Goal: Navigation & Orientation: Find specific page/section

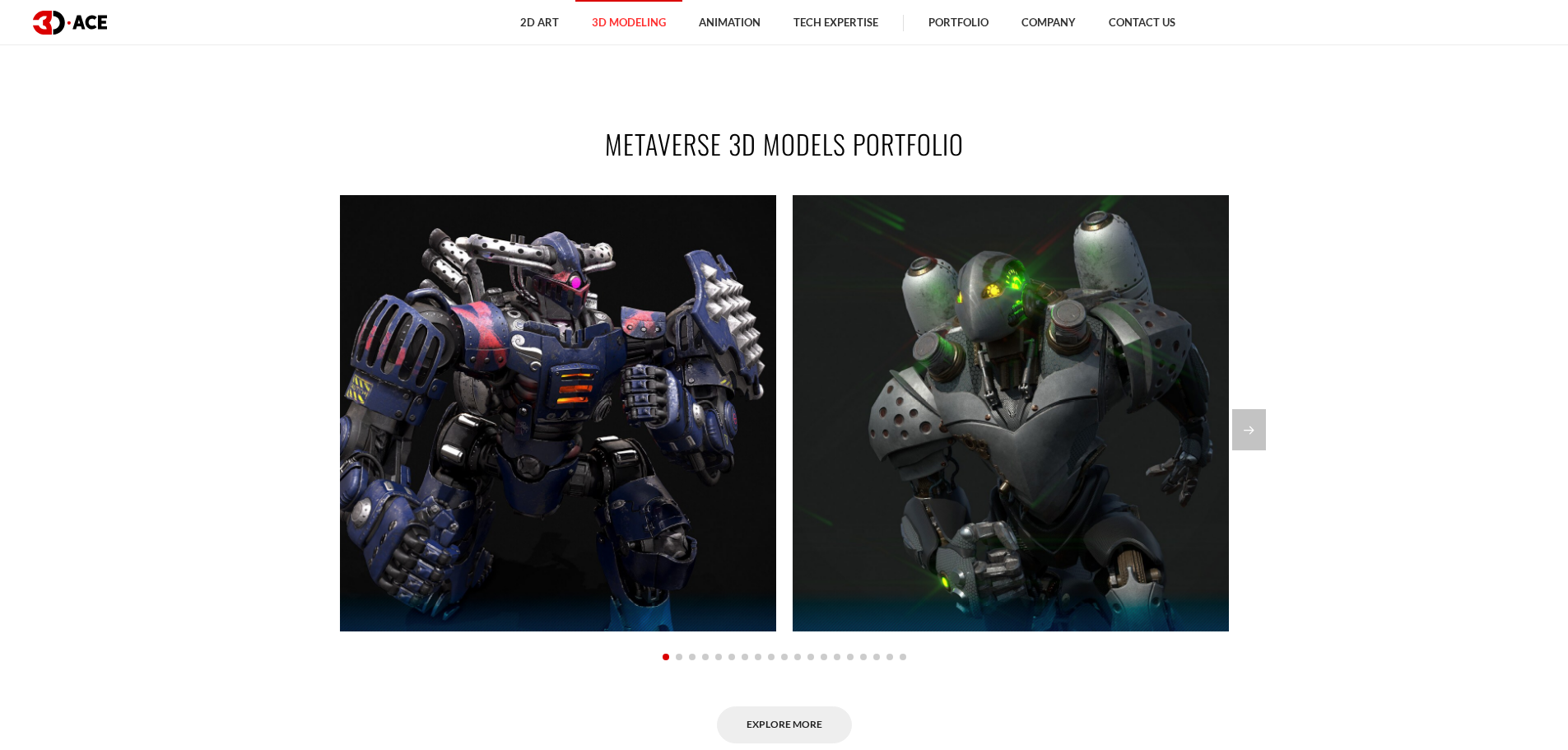
scroll to position [1235, 0]
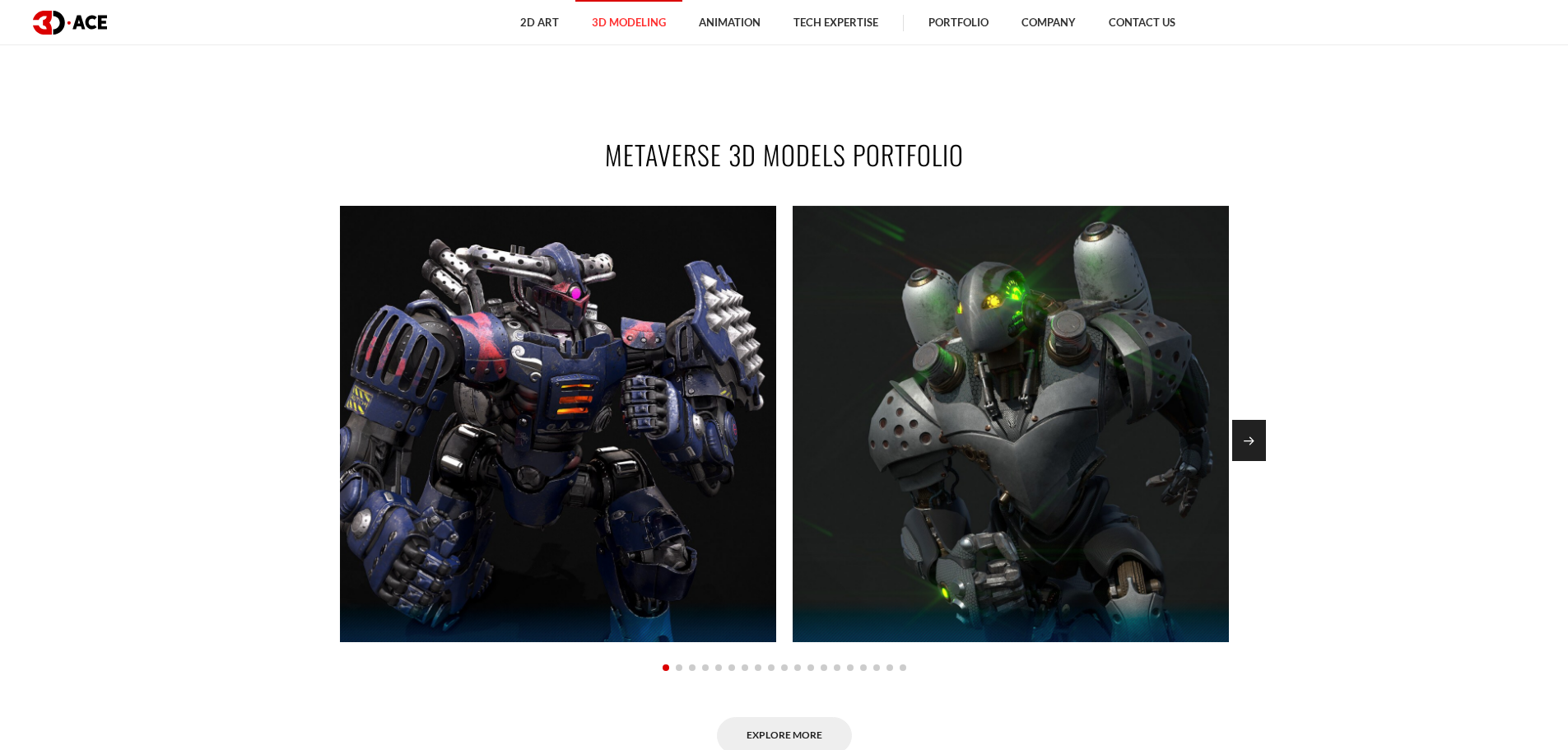
click at [1262, 440] on div "Next slide" at bounding box center [1249, 440] width 34 height 41
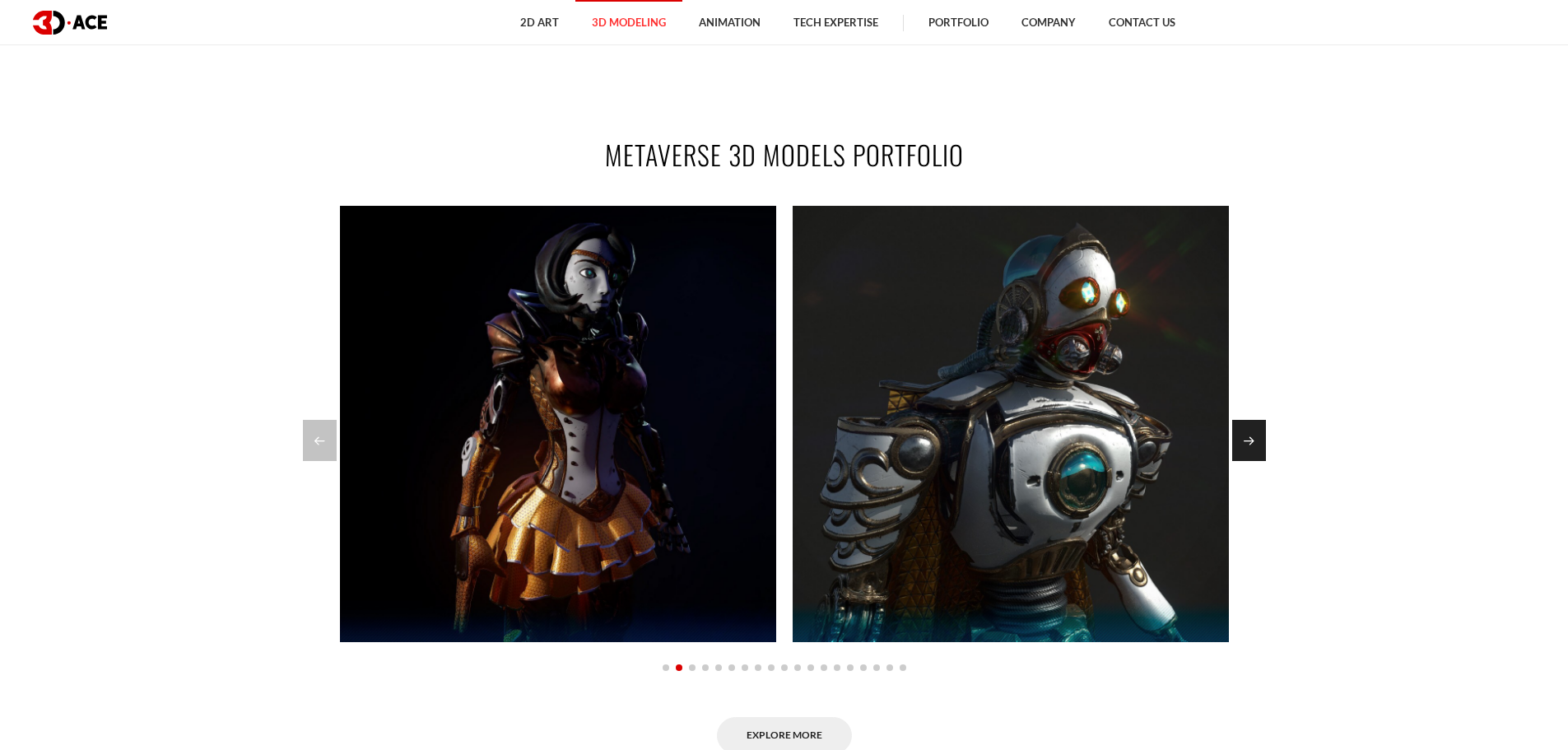
click at [1259, 440] on div "Next slide" at bounding box center [1249, 440] width 34 height 41
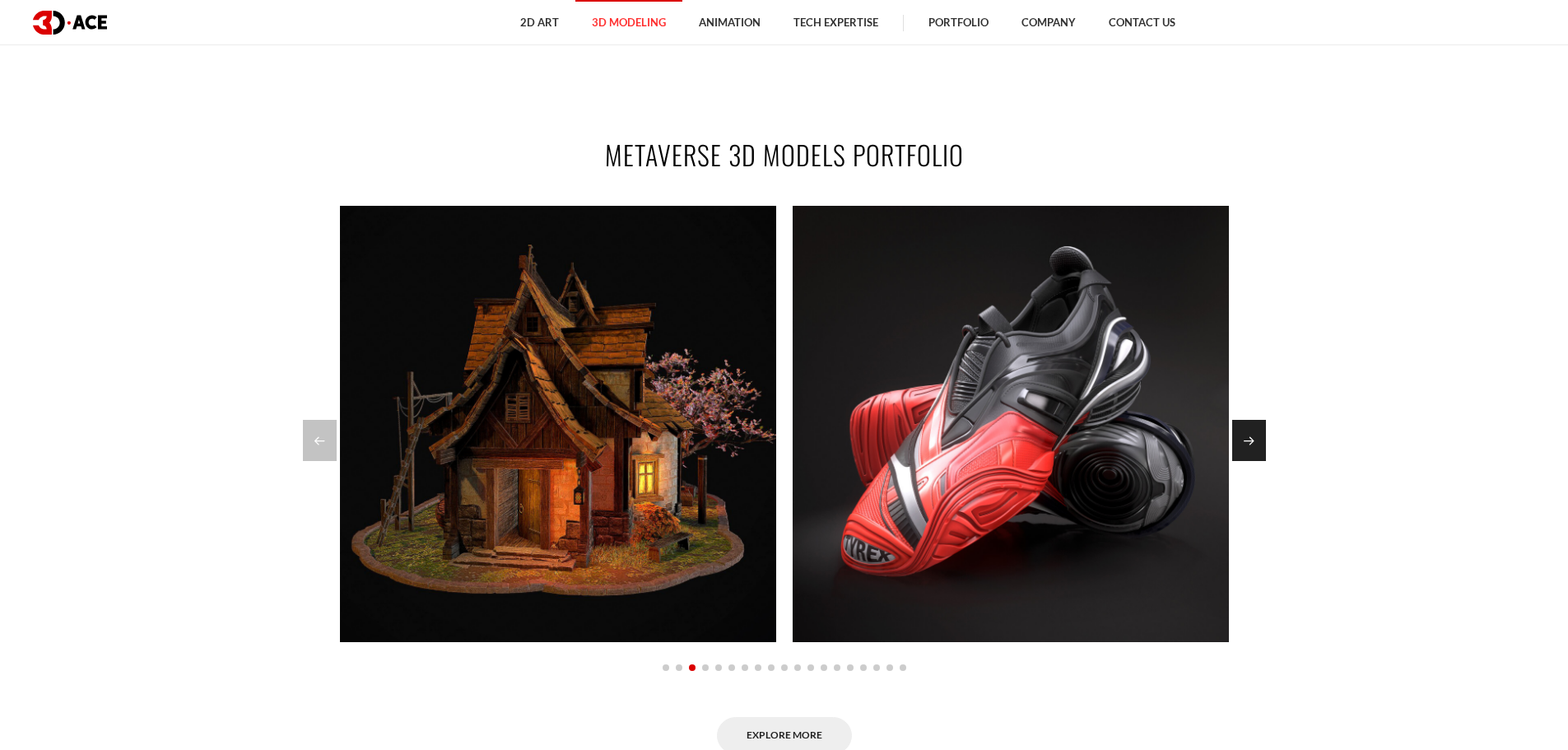
click at [1259, 440] on div "Next slide" at bounding box center [1249, 440] width 34 height 41
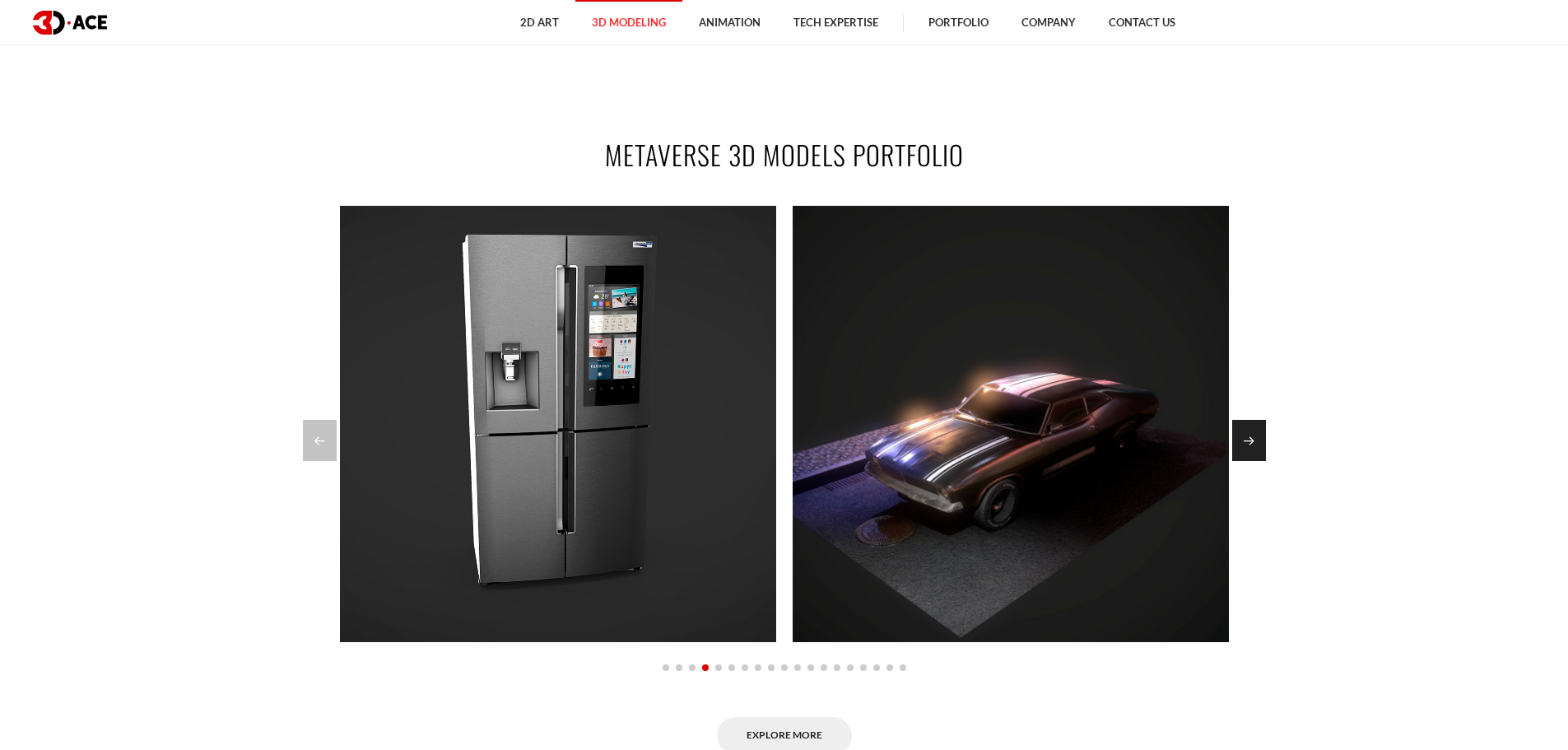
click at [1247, 445] on div "Next slide" at bounding box center [1249, 440] width 34 height 41
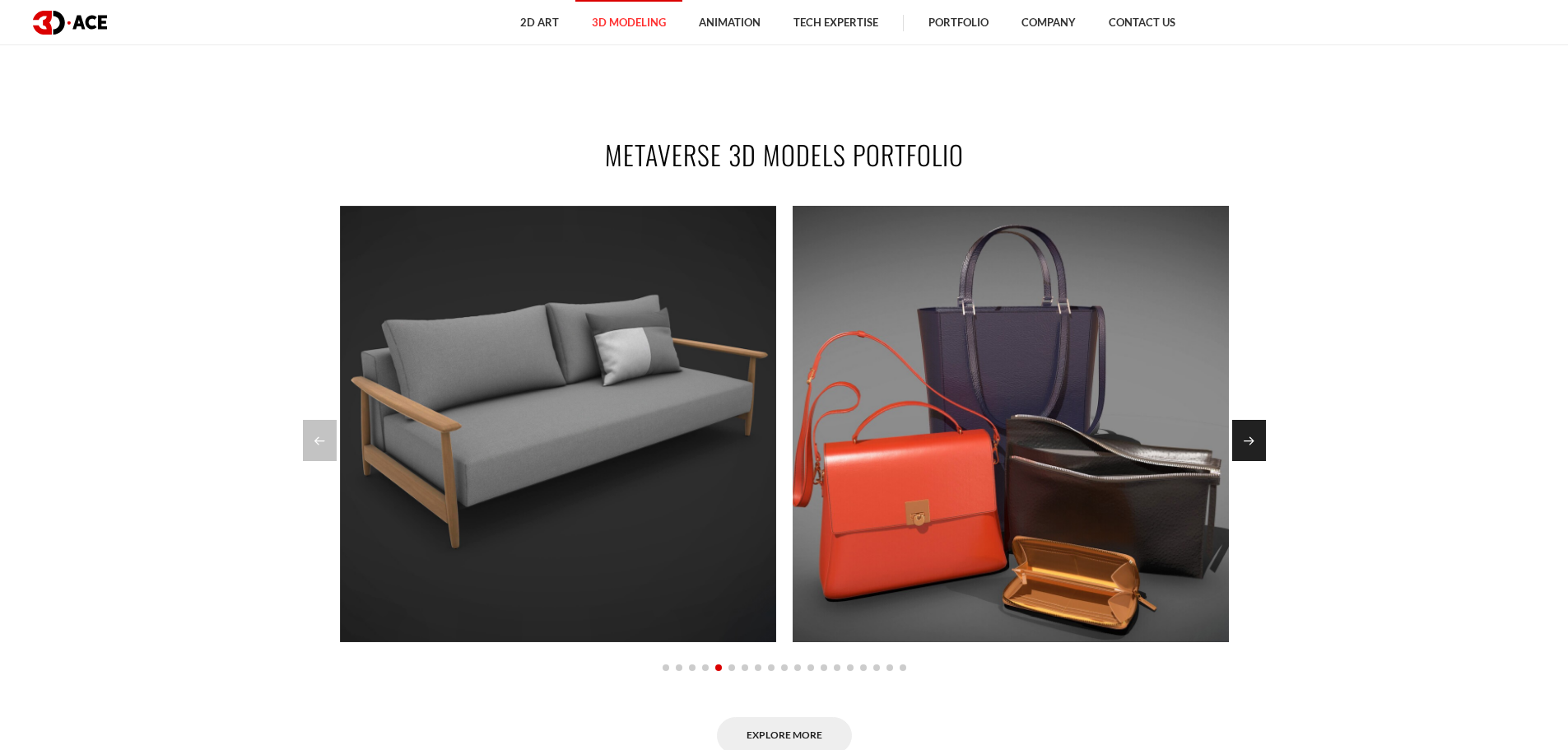
click at [1262, 440] on div "Next slide" at bounding box center [1249, 440] width 34 height 41
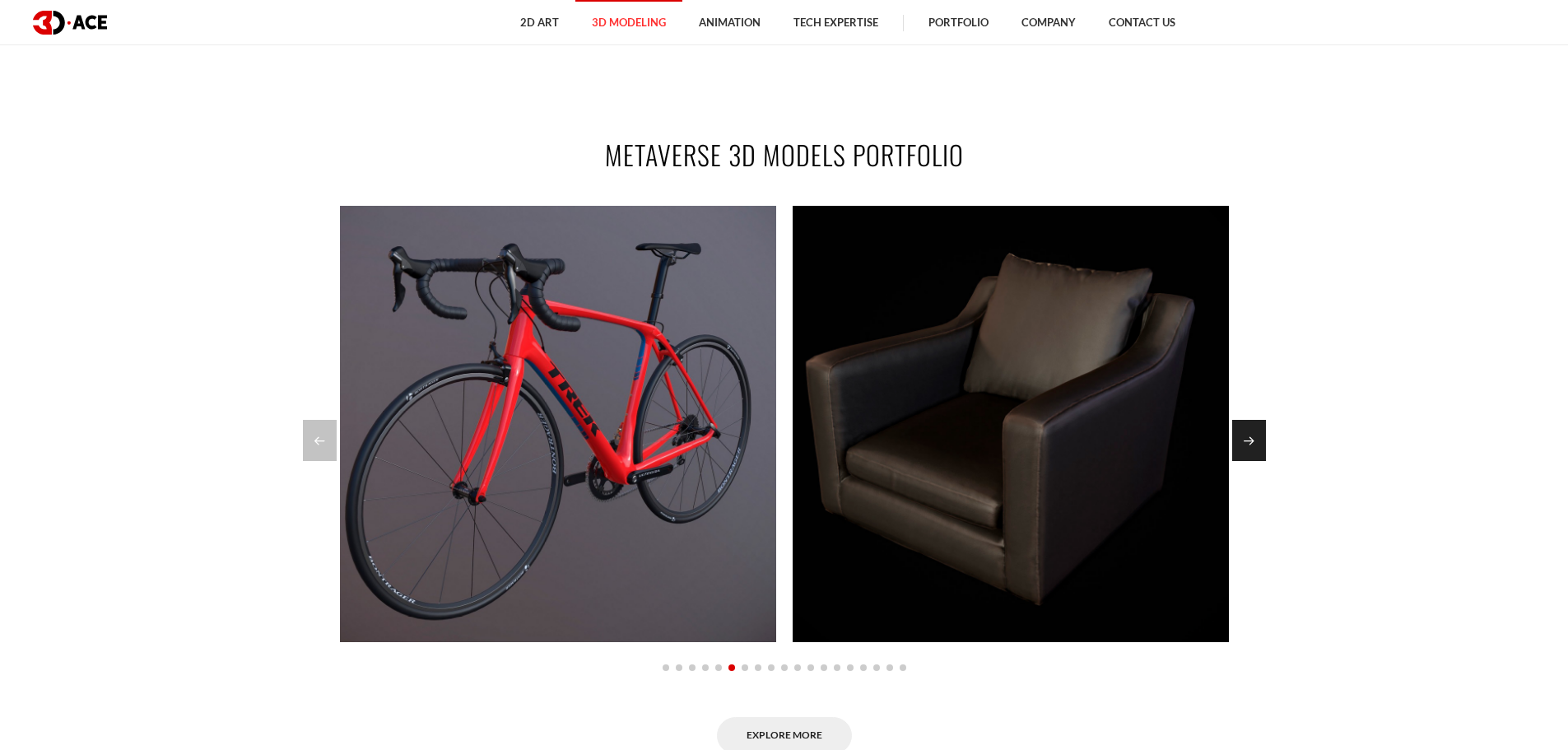
click at [1262, 440] on div "Next slide" at bounding box center [1249, 440] width 34 height 41
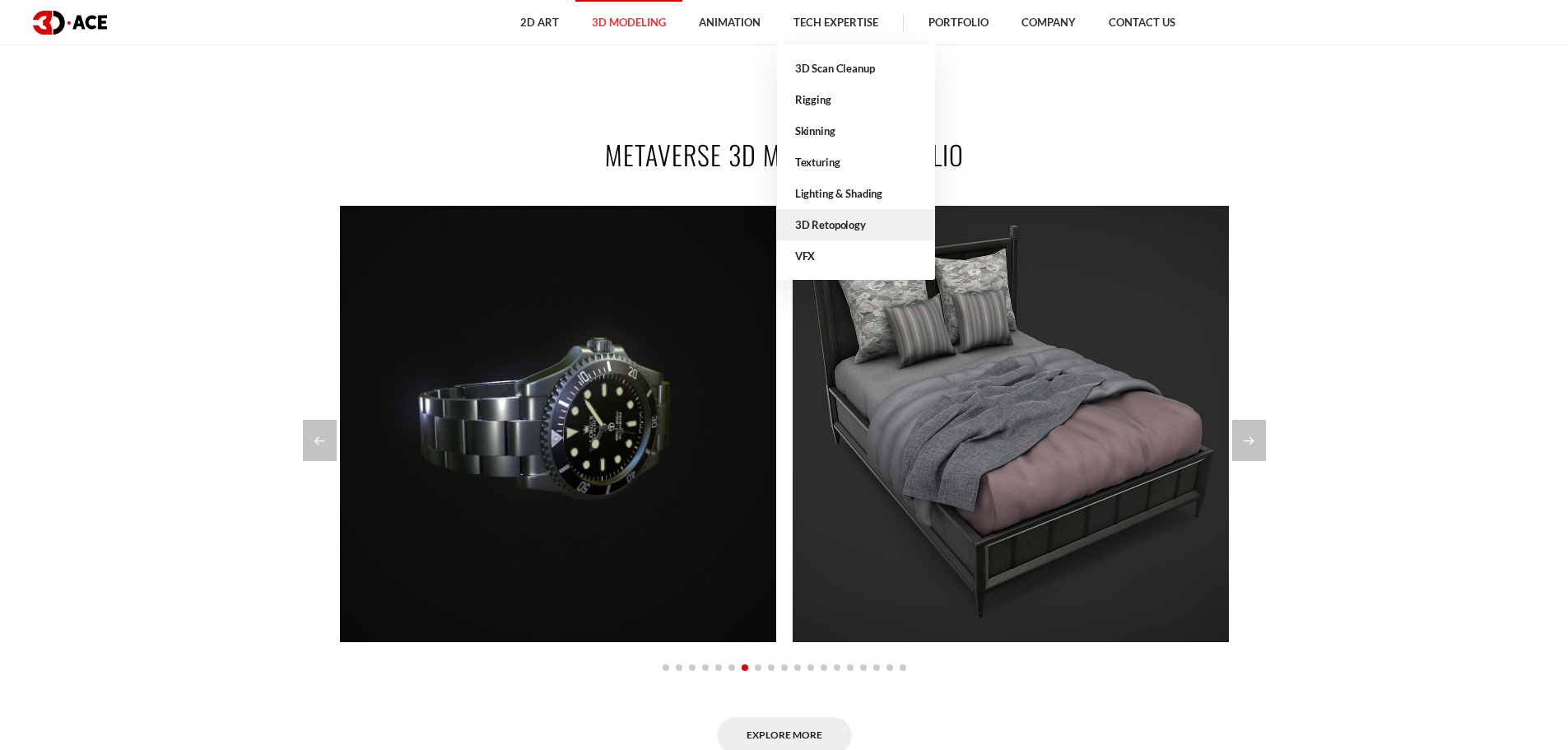
click at [816, 227] on link "3D Retopology" at bounding box center [856, 225] width 158 height 31
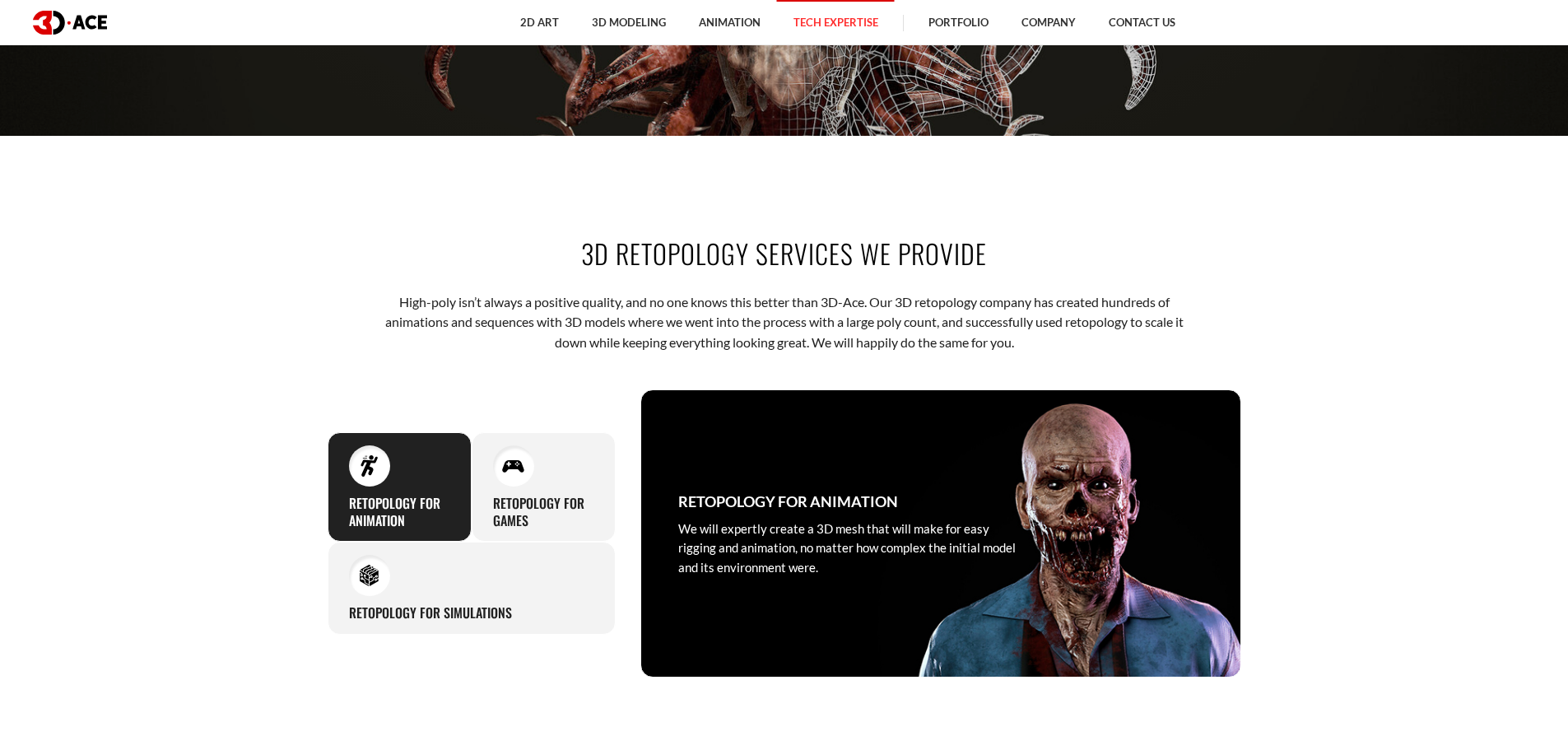
scroll to position [659, 0]
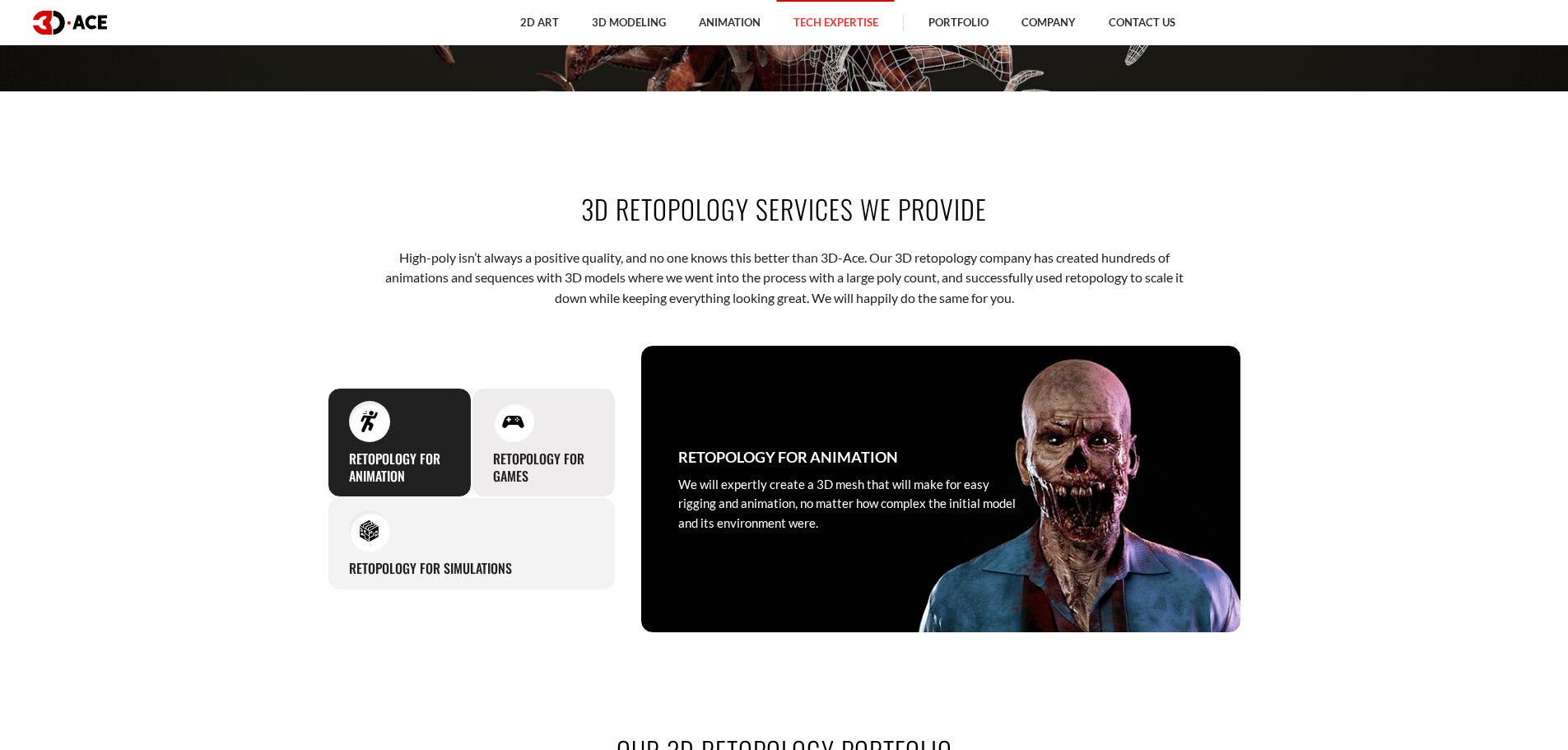
click at [515, 441] on div at bounding box center [514, 421] width 41 height 41
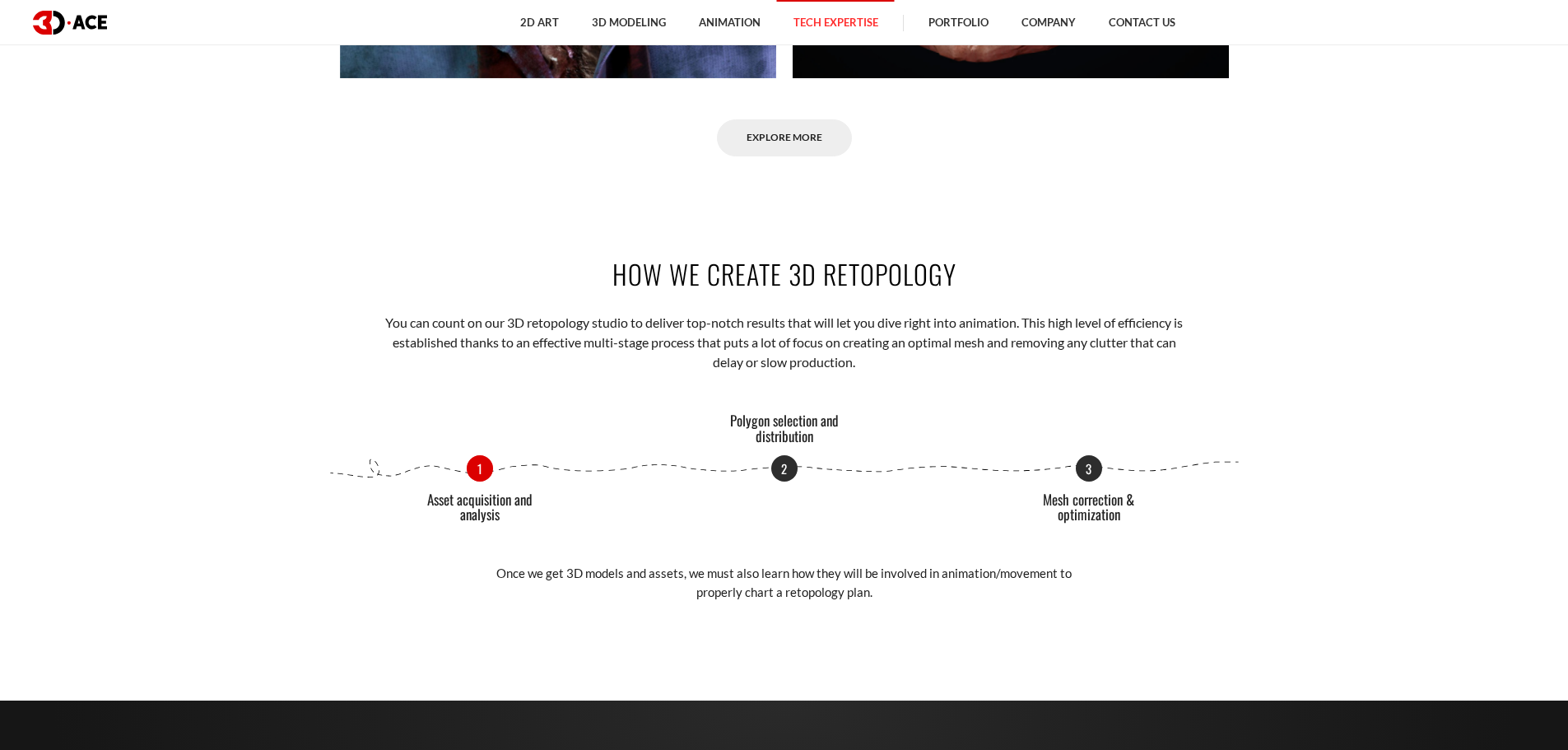
scroll to position [1893, 0]
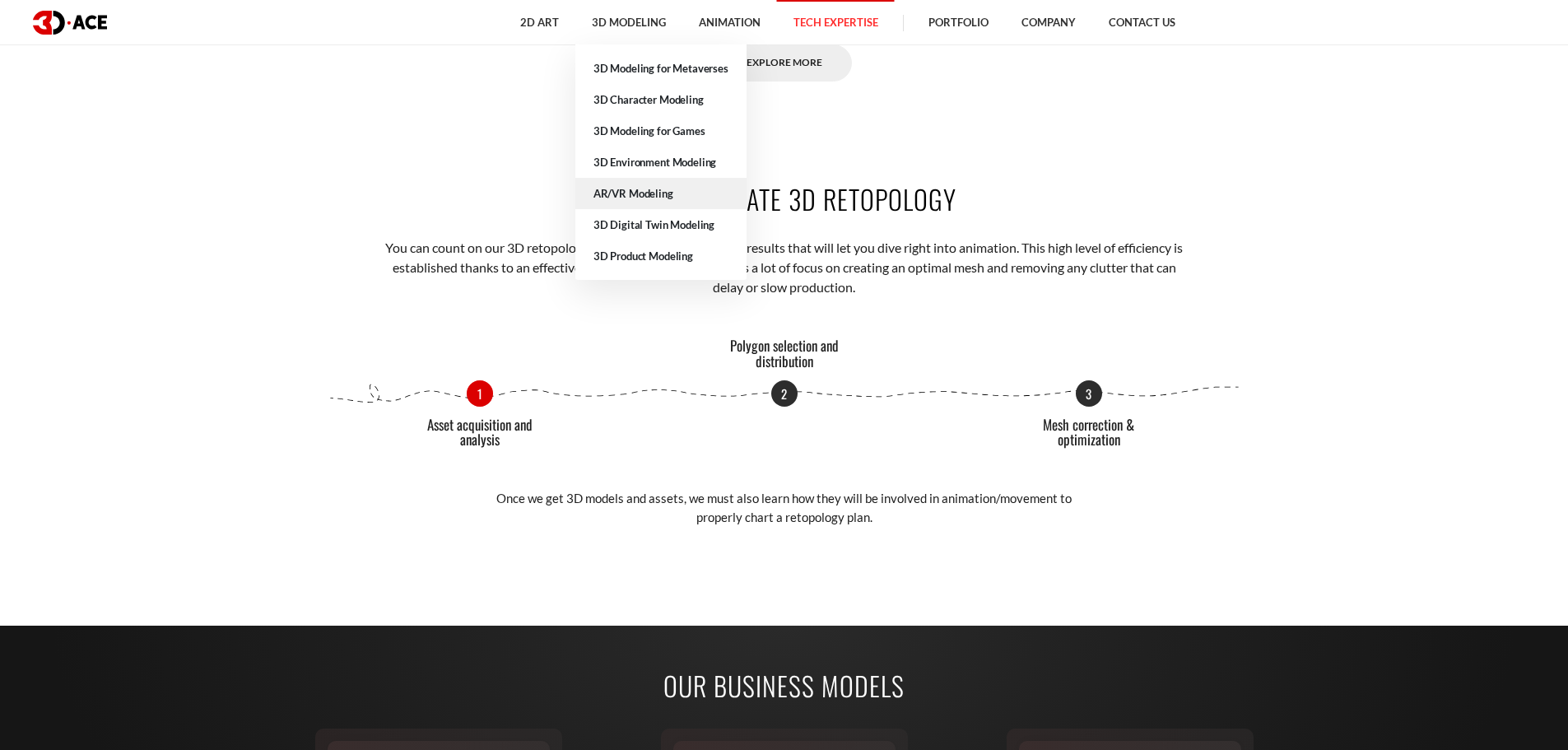
click at [636, 198] on link "AR/VR Modeling" at bounding box center [661, 194] width 171 height 31
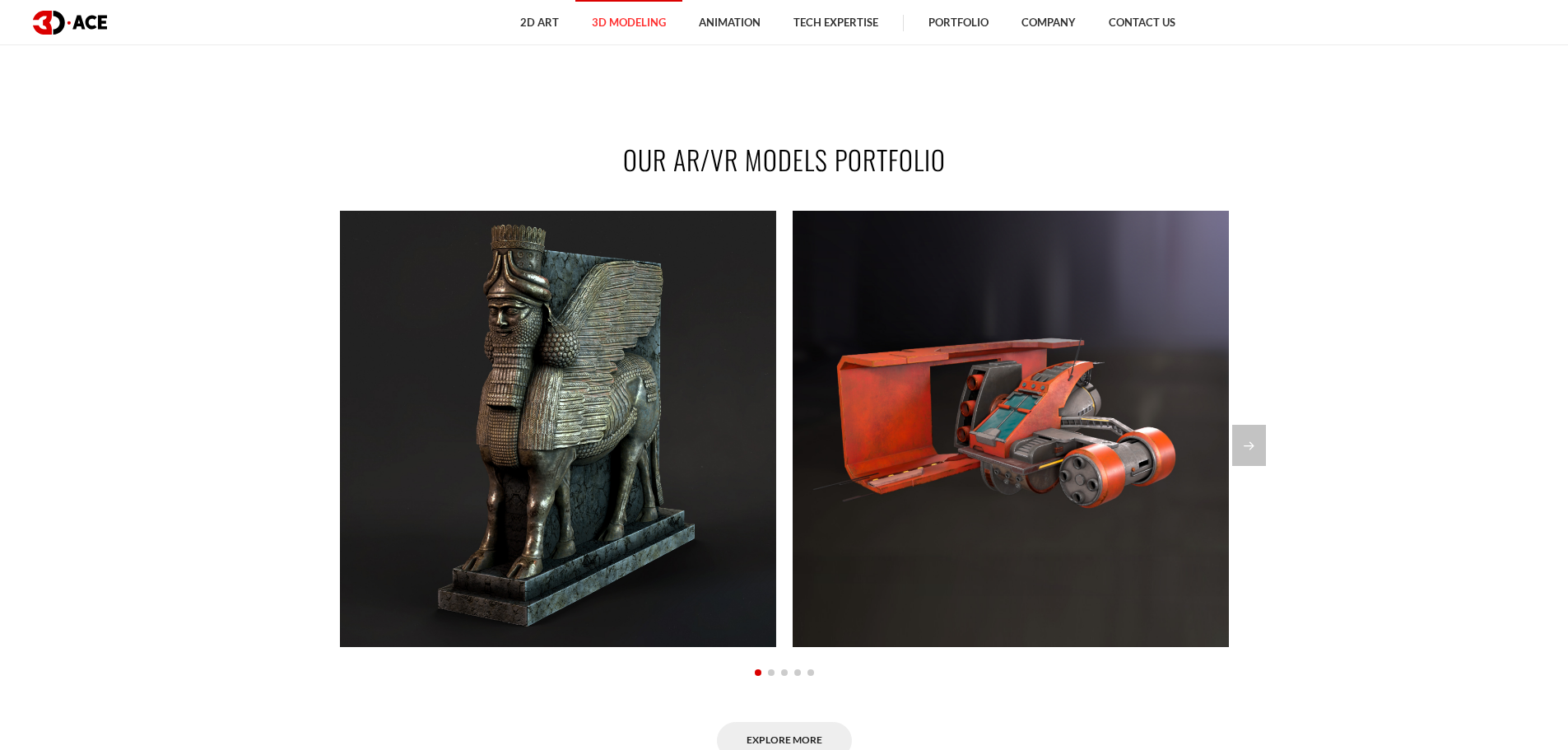
scroll to position [1482, 0]
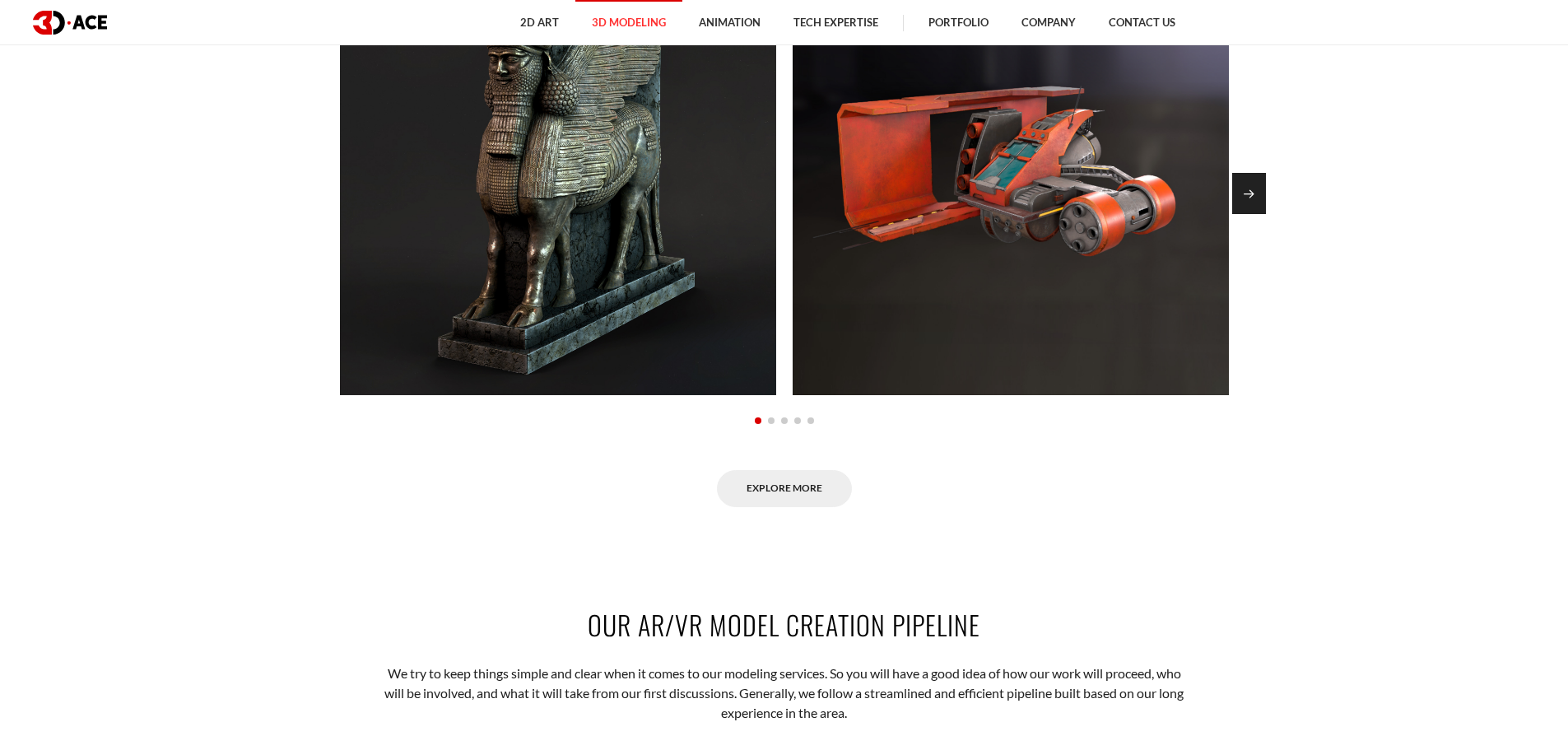
click at [1259, 214] on div "Next slide" at bounding box center [1249, 194] width 34 height 41
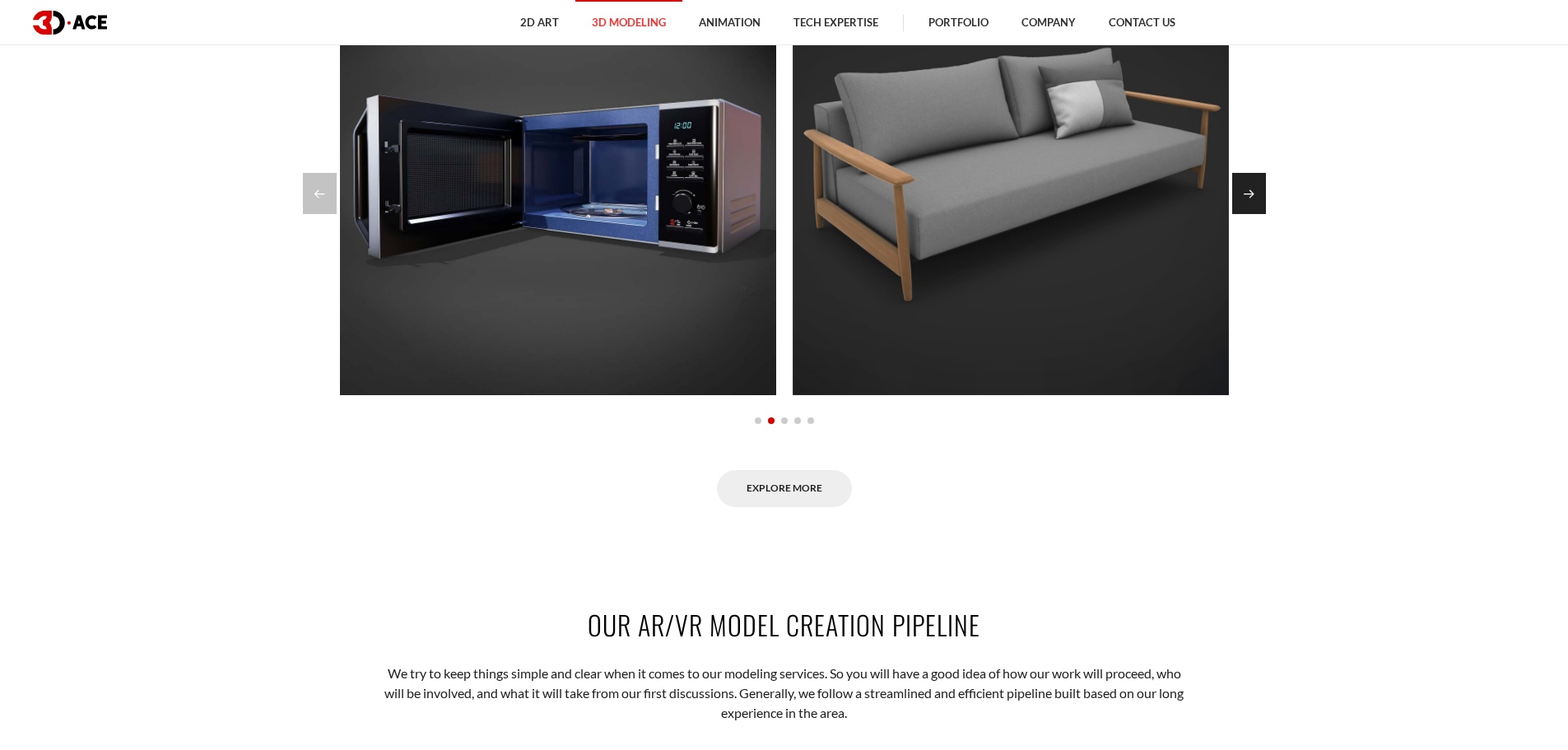
click at [1259, 214] on div "Next slide" at bounding box center [1249, 194] width 34 height 41
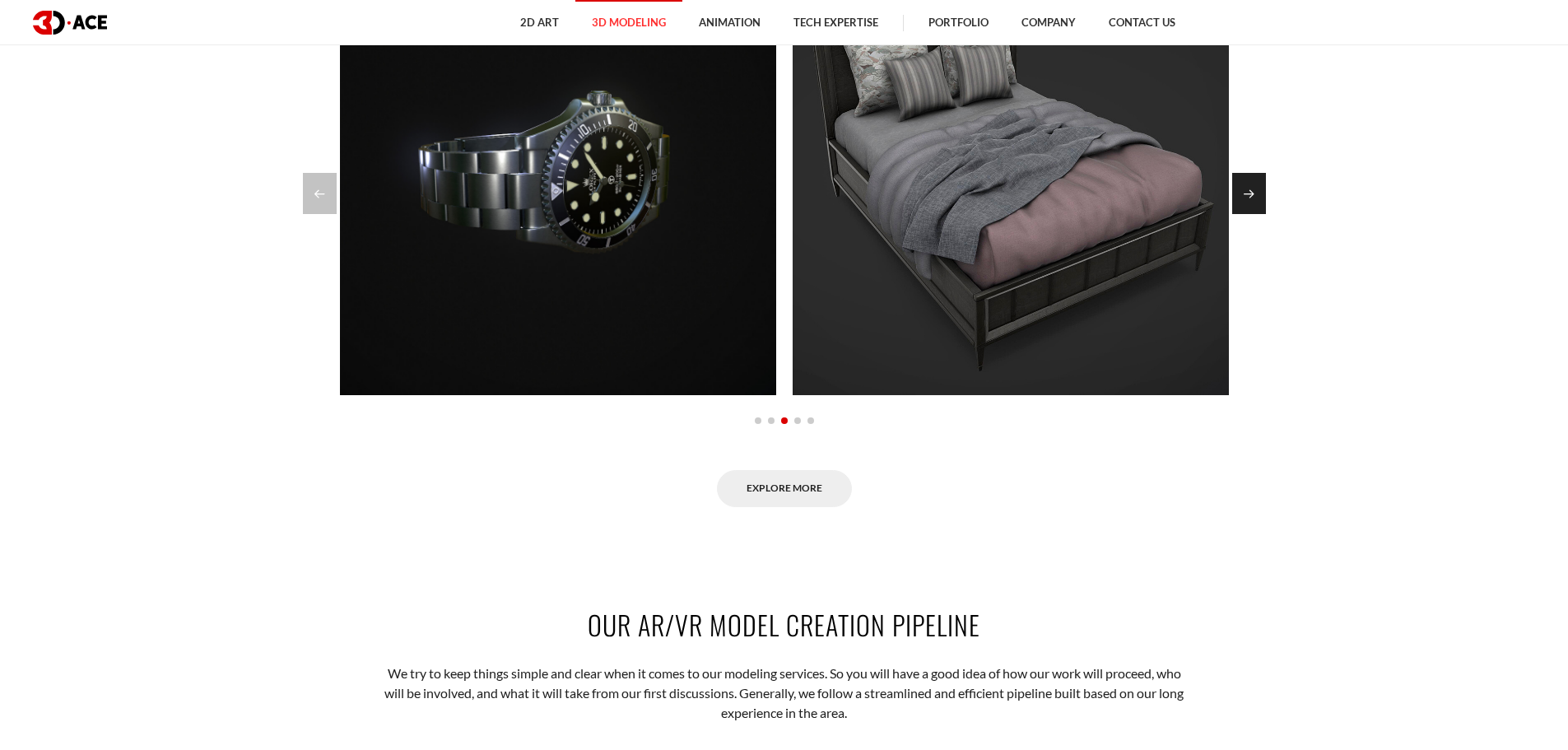
click at [1259, 214] on div "Next slide" at bounding box center [1249, 194] width 34 height 41
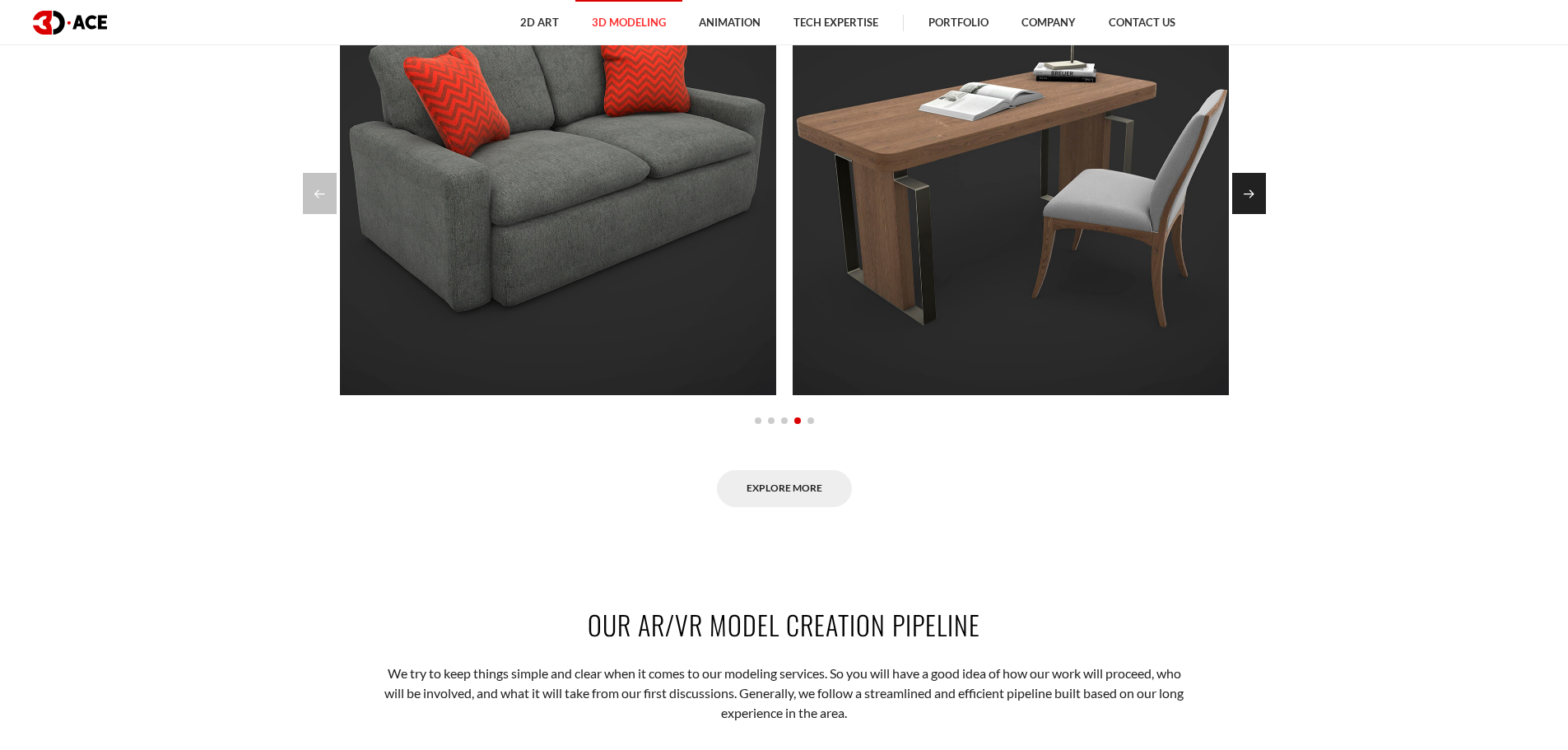
click at [1259, 214] on div "Next slide" at bounding box center [1249, 194] width 34 height 41
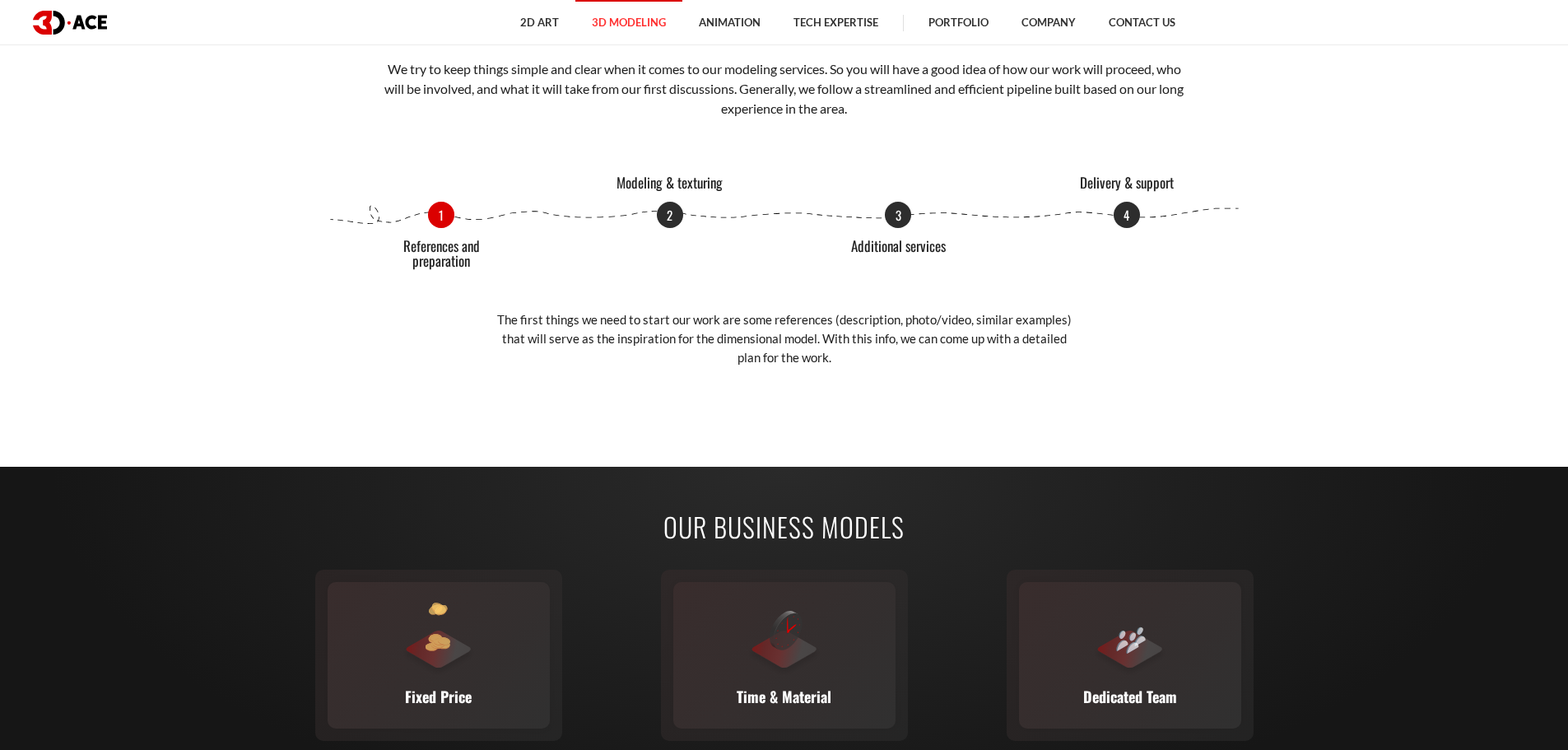
scroll to position [1976, 0]
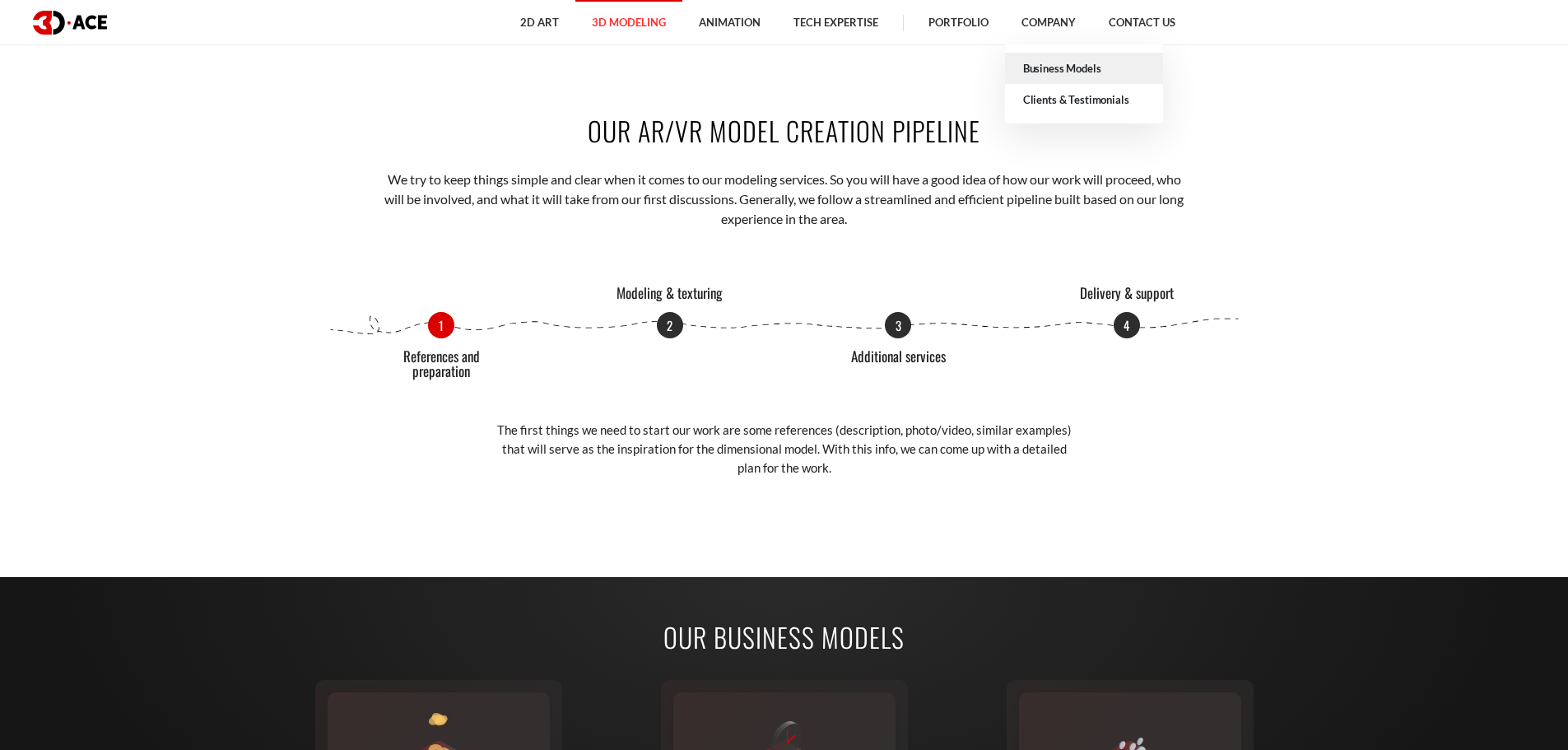
click at [1058, 65] on link "Business Models" at bounding box center [1084, 69] width 158 height 31
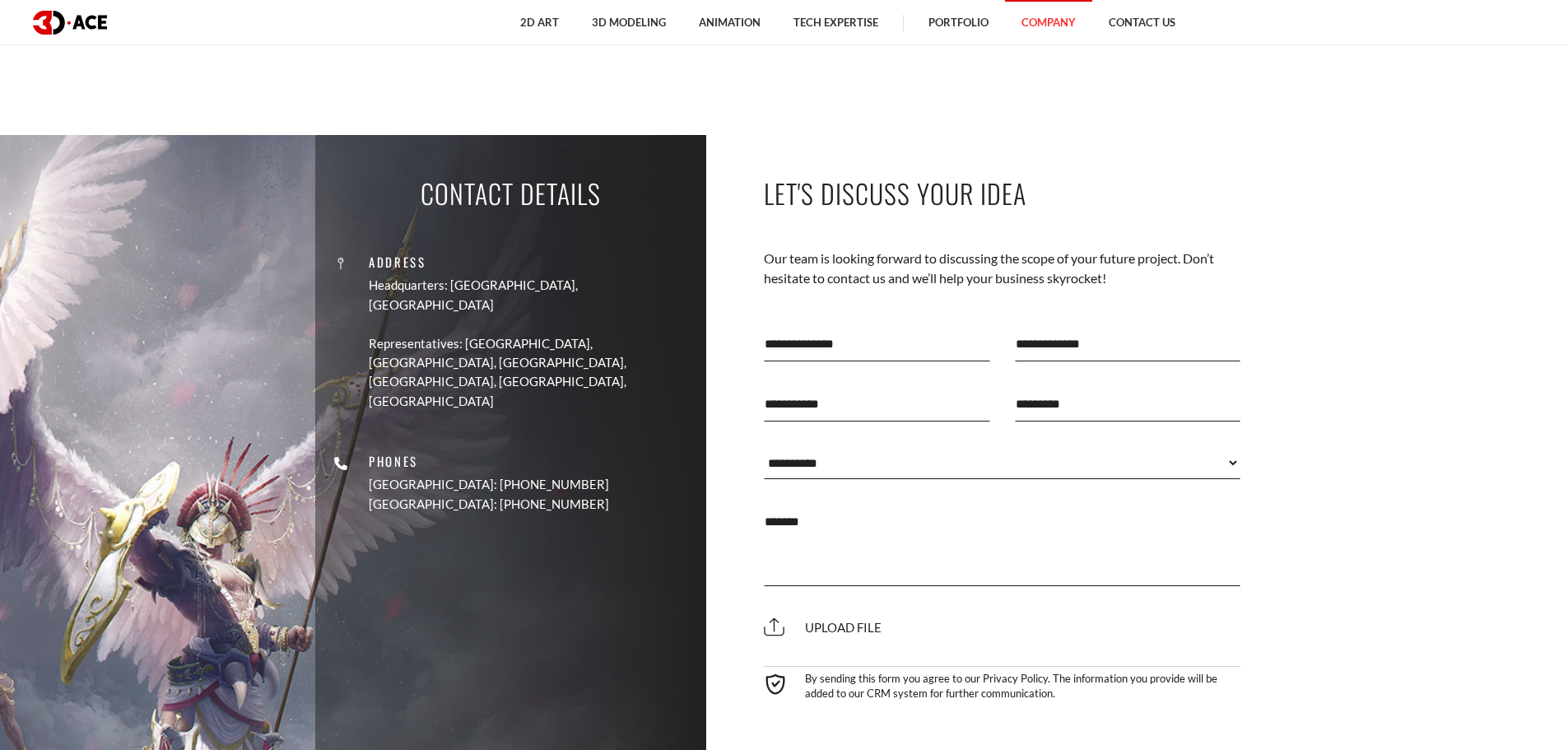
scroll to position [1893, 0]
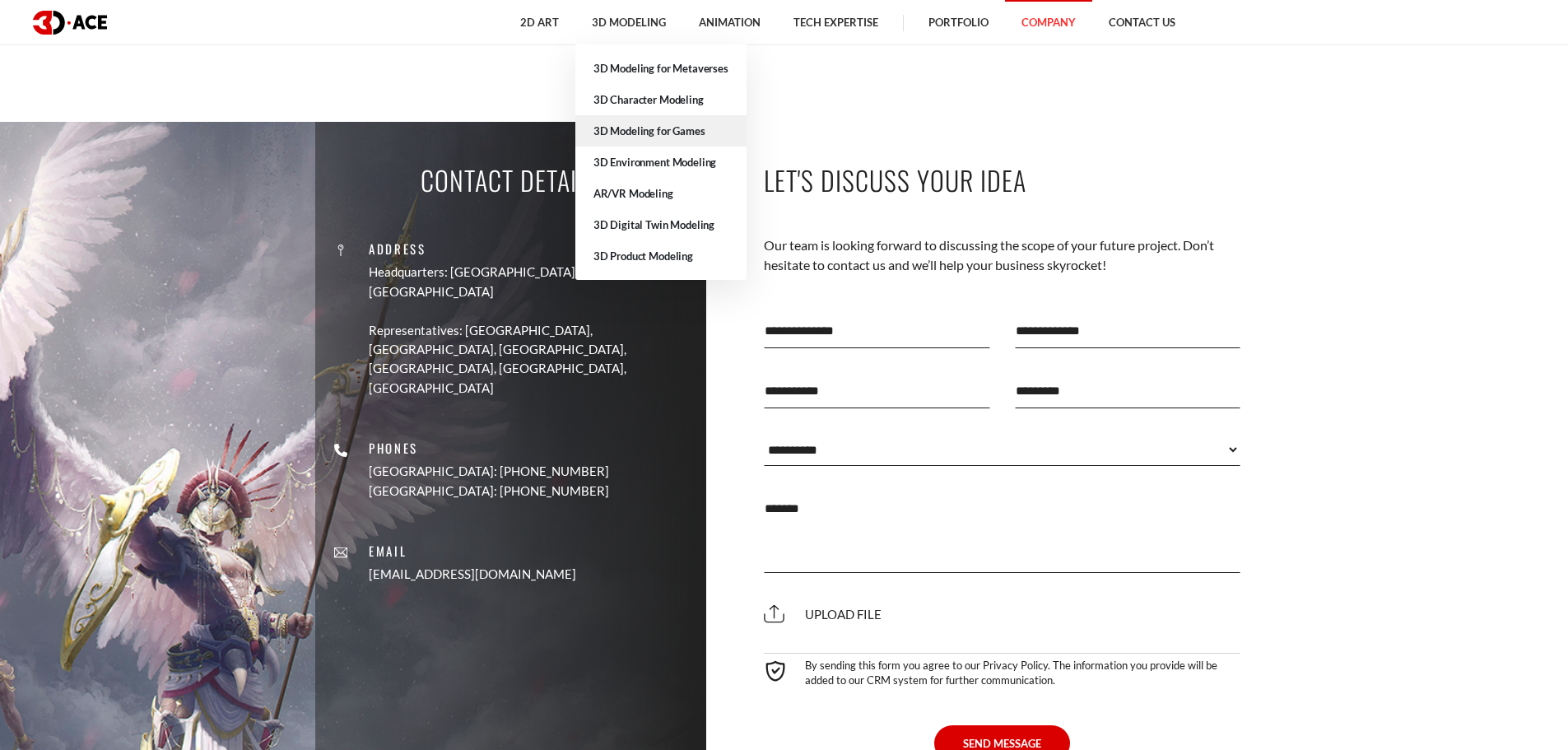
click at [628, 130] on link "3D Modeling for Games" at bounding box center [661, 131] width 171 height 31
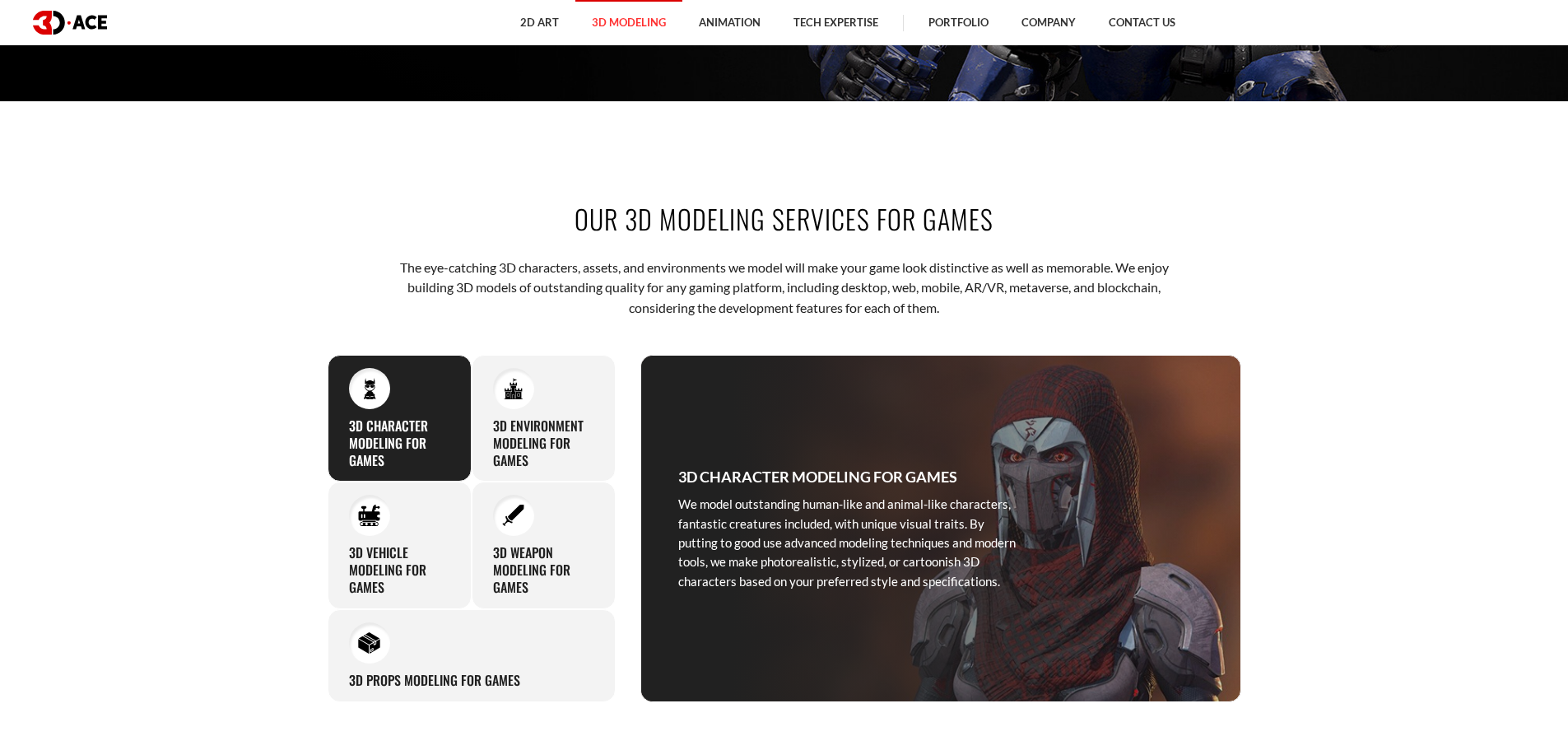
scroll to position [329, 0]
